Goal: Task Accomplishment & Management: Manage account settings

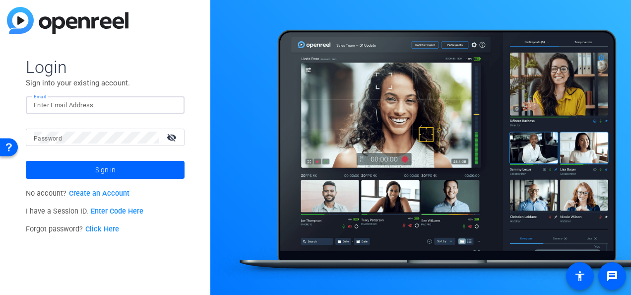
click at [81, 107] on input "Email" at bounding box center [105, 105] width 143 height 12
type input "[PERSON_NAME][EMAIL_ADDRESS][PERSON_NAME][DOMAIN_NAME]"
click at [116, 228] on link "Click Here" at bounding box center [102, 229] width 34 height 8
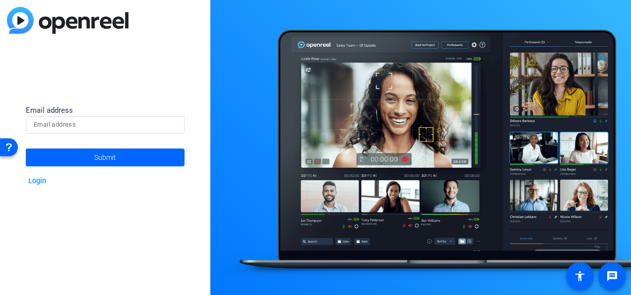
click at [82, 129] on input at bounding box center [105, 125] width 143 height 12
type input "[PERSON_NAME][EMAIL_ADDRESS][PERSON_NAME][DOMAIN_NAME]"
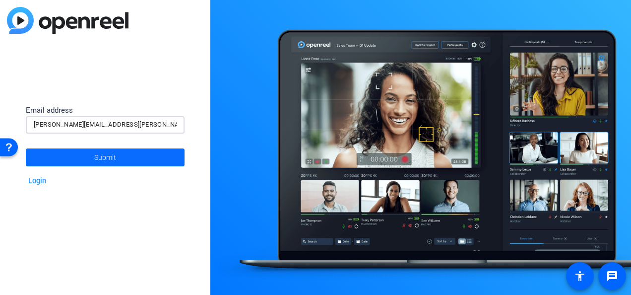
click at [92, 157] on span at bounding box center [105, 157] width 159 height 24
